Goal: Obtain resource: Download file/media

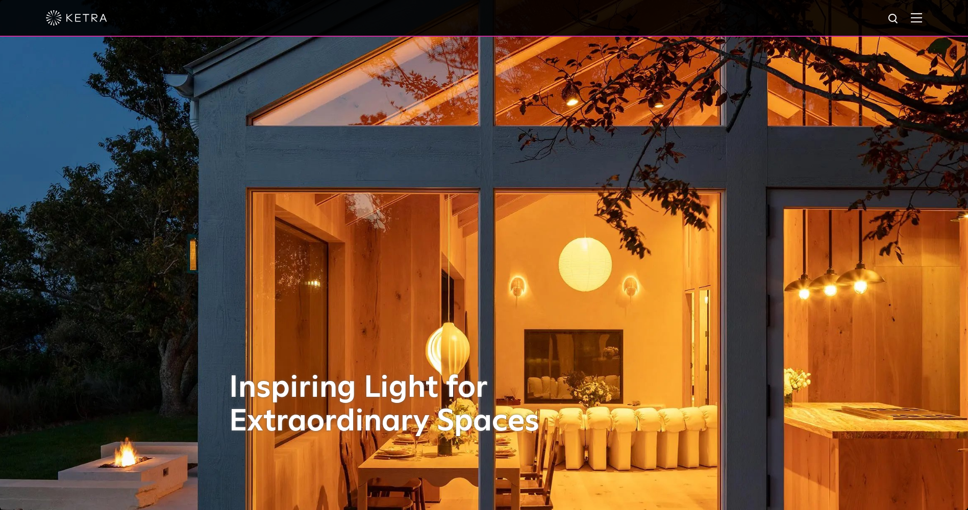
click at [922, 19] on img at bounding box center [916, 18] width 11 height 10
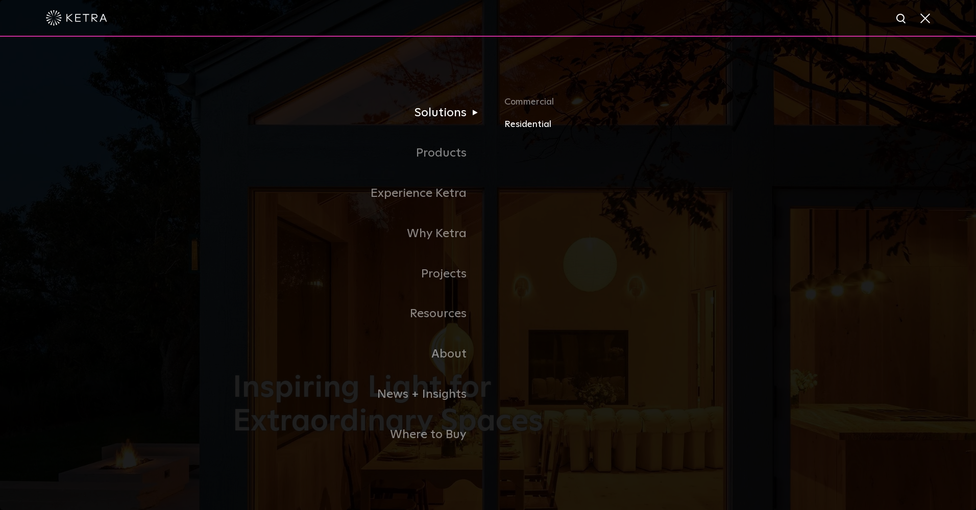
click at [521, 127] on link "Residential" at bounding box center [623, 124] width 239 height 15
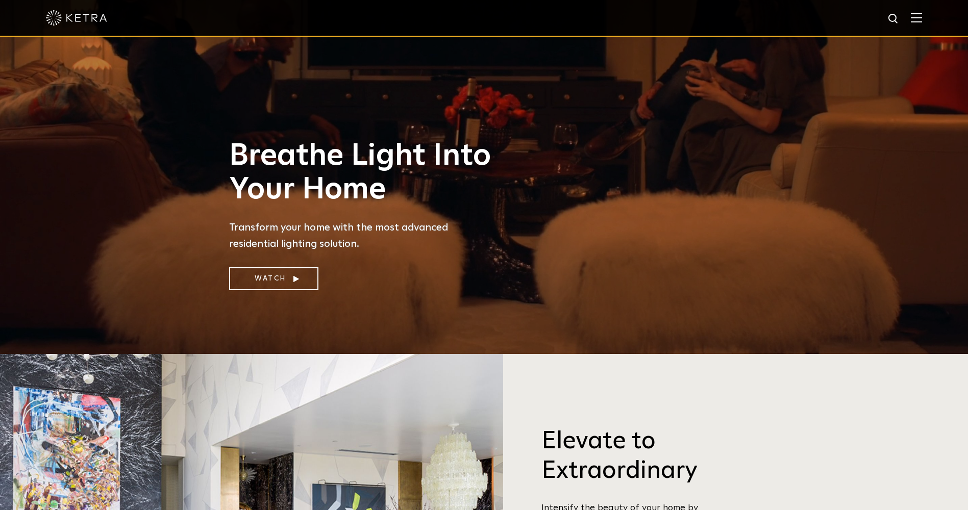
scroll to position [408, 0]
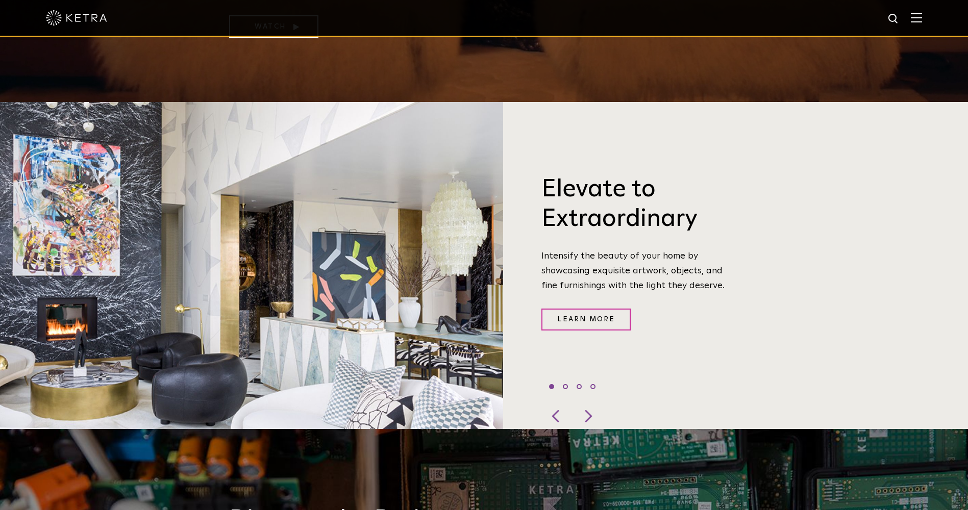
click at [922, 12] on div at bounding box center [484, 18] width 876 height 36
click at [922, 22] on img at bounding box center [916, 18] width 11 height 10
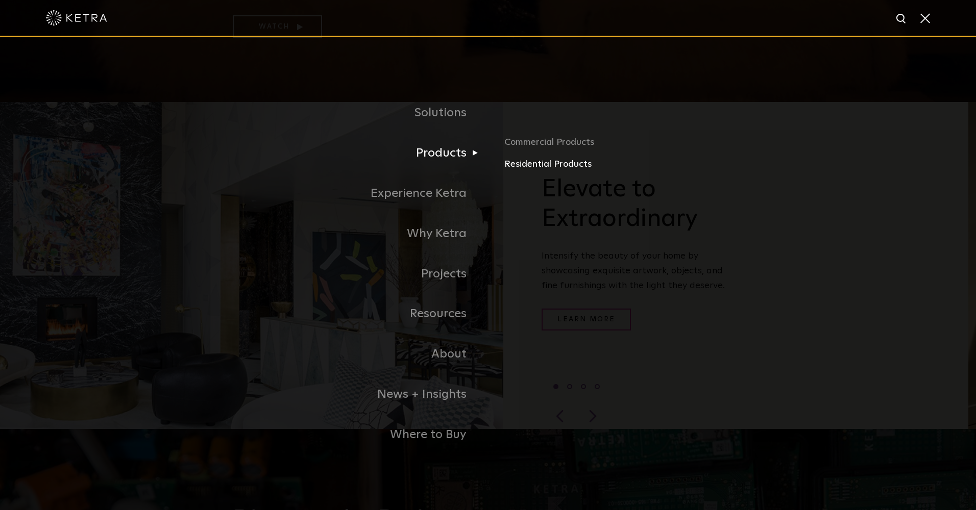
click at [541, 168] on link "Residential Products" at bounding box center [623, 164] width 239 height 15
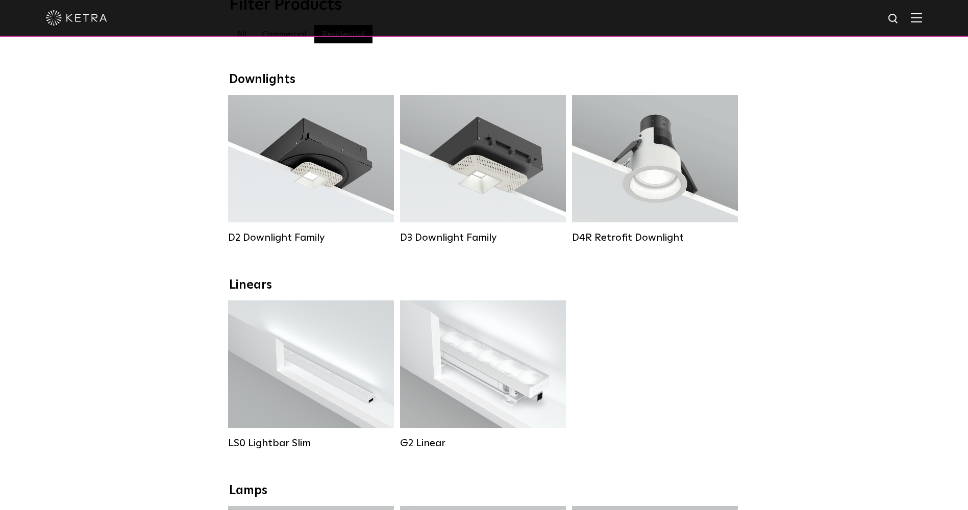
scroll to position [153, 0]
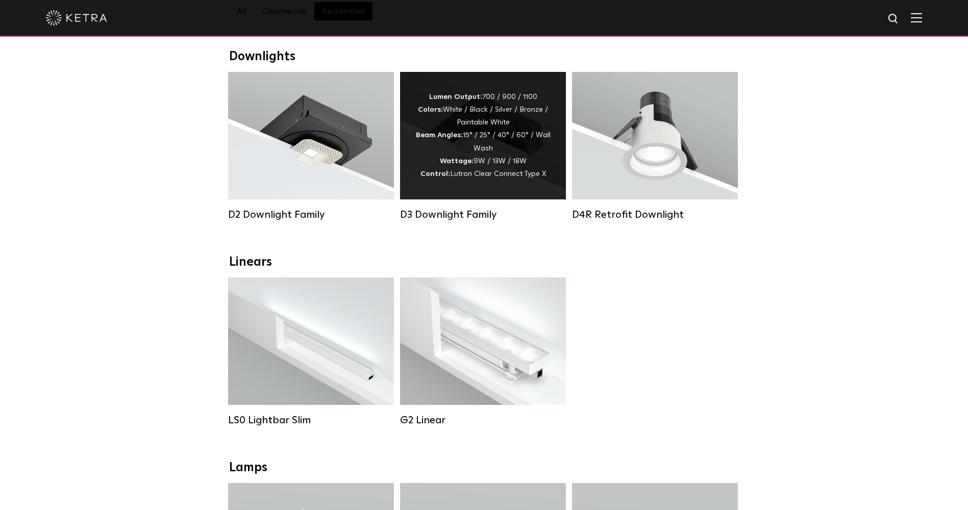
click at [504, 169] on div "Lumen Output: 700 / 900 / 1100 Colors: White / Black / Silver / Bronze / Painta…" at bounding box center [482, 136] width 135 height 90
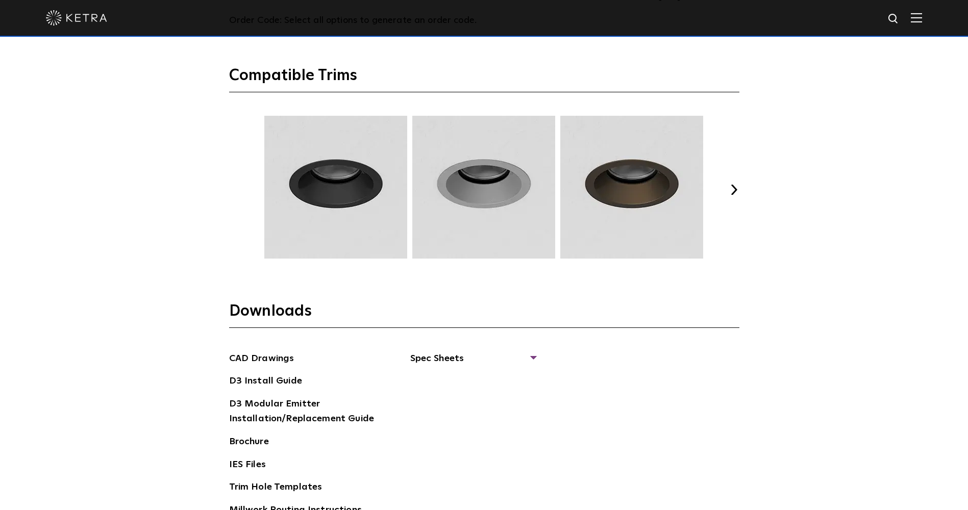
scroll to position [1633, 0]
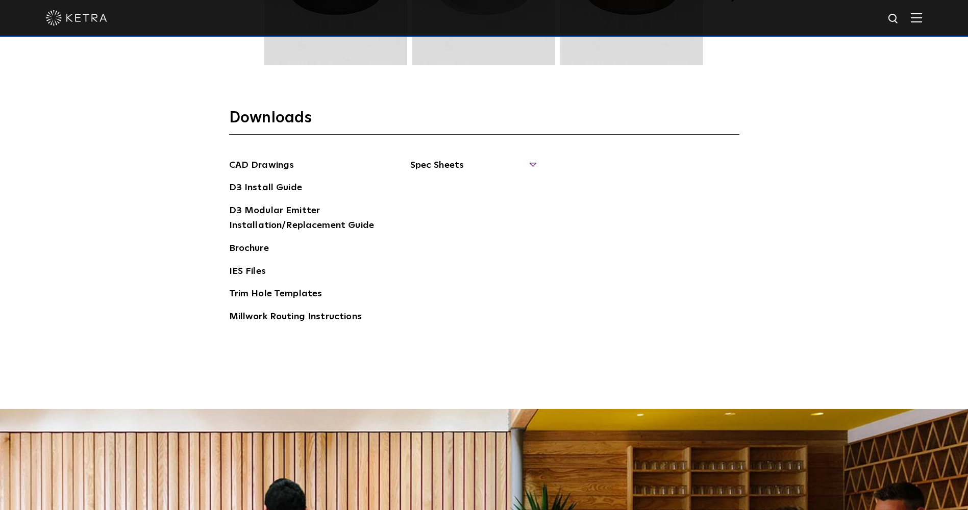
click at [529, 168] on span "Spec Sheets" at bounding box center [472, 169] width 125 height 22
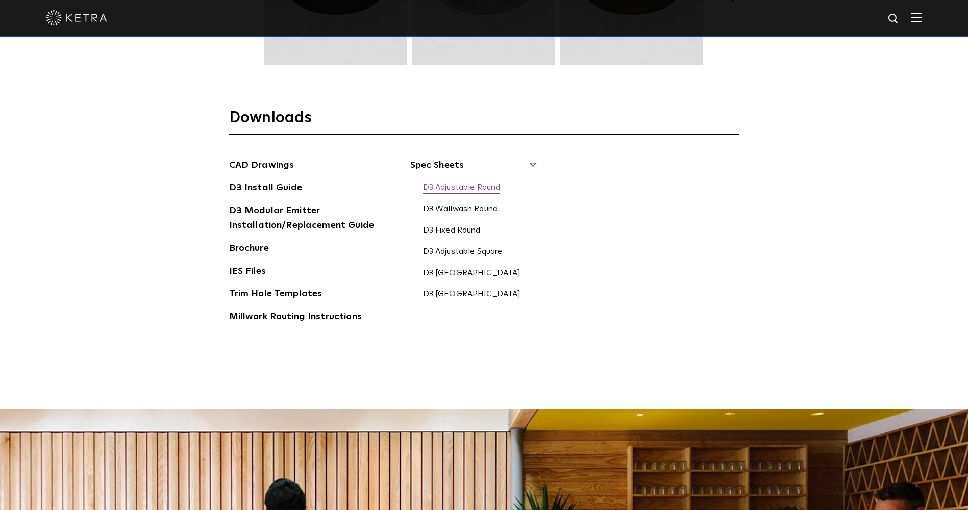
click at [464, 185] on link "D3 Adjustable Round" at bounding box center [462, 188] width 78 height 11
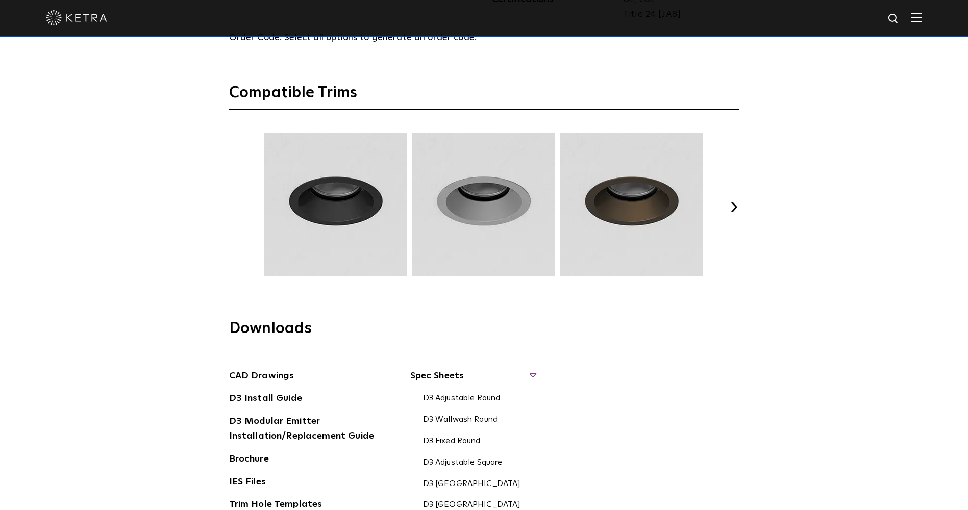
scroll to position [1626, 0]
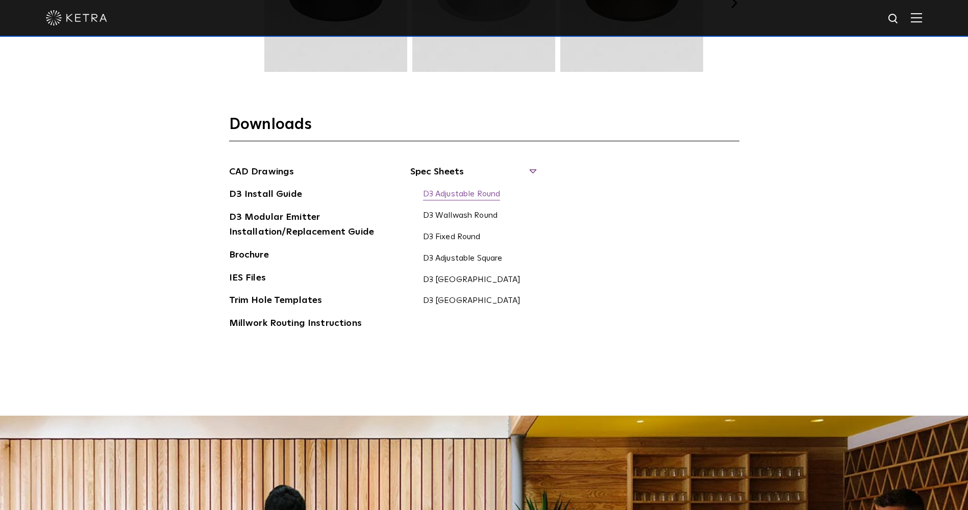
click at [475, 193] on link "D3 Adjustable Round" at bounding box center [462, 194] width 78 height 11
